Goal: Task Accomplishment & Management: Manage account settings

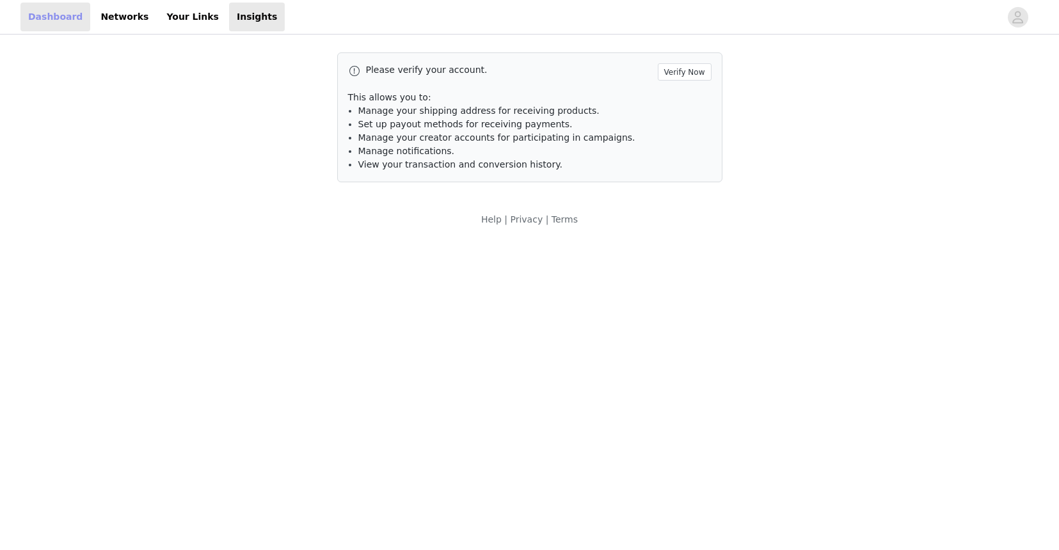
click at [61, 12] on link "Dashboard" at bounding box center [55, 17] width 70 height 29
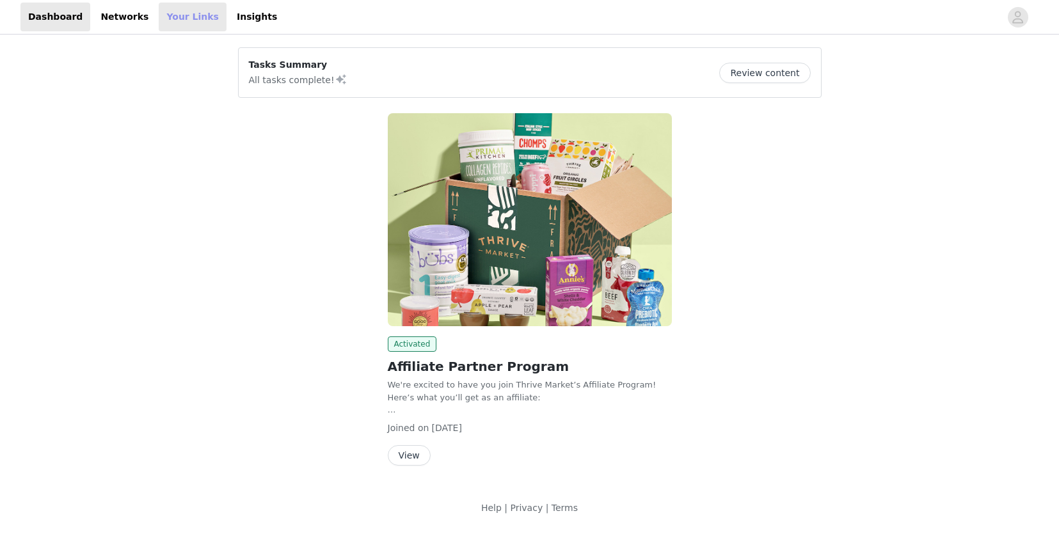
click at [192, 18] on link "Your Links" at bounding box center [193, 17] width 68 height 29
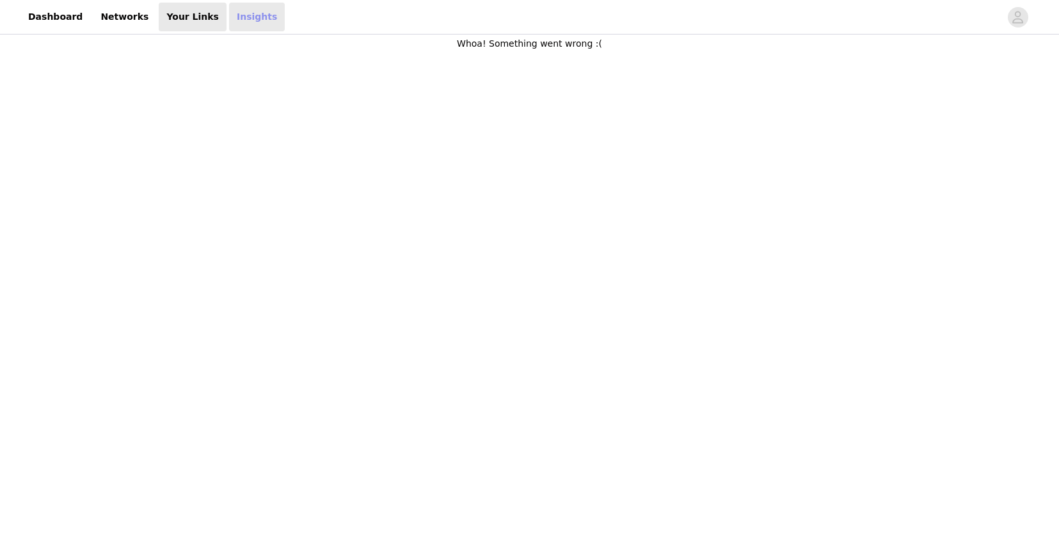
click at [234, 14] on link "Insights" at bounding box center [257, 17] width 56 height 29
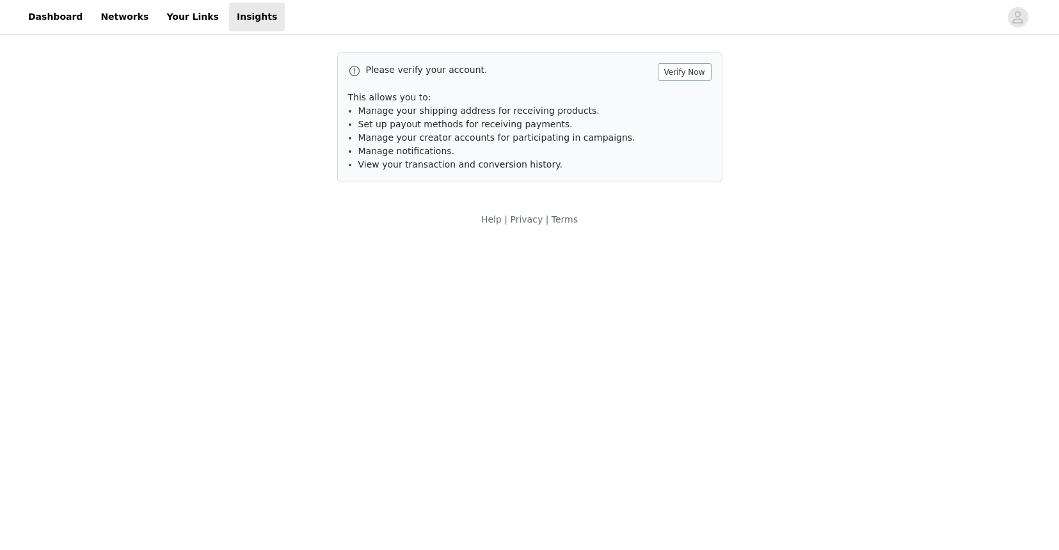
click at [692, 72] on button "Verify Now" at bounding box center [685, 71] width 54 height 17
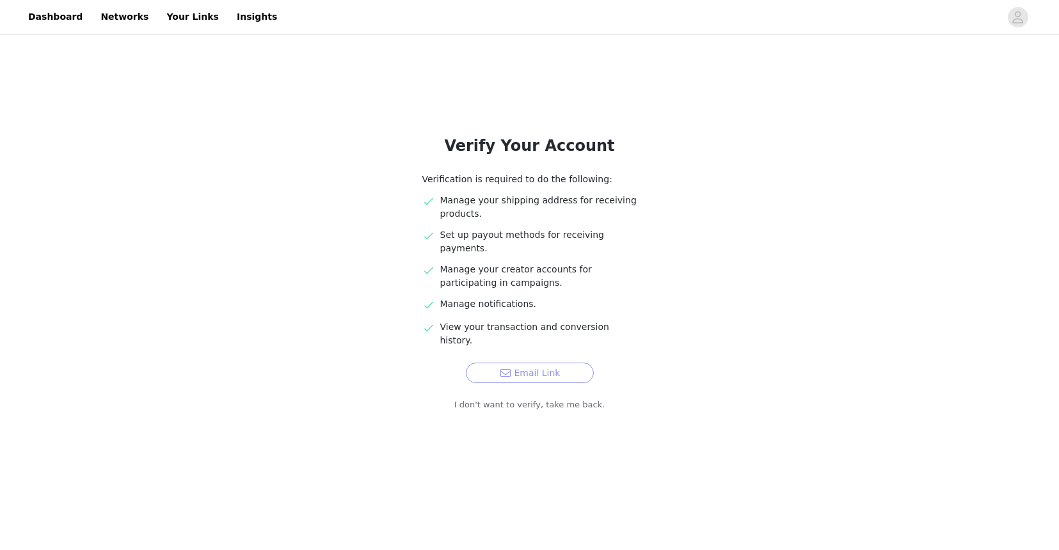
click at [541, 363] on button "Email Link" at bounding box center [530, 373] width 128 height 20
